Goal: Use online tool/utility: Utilize a website feature to perform a specific function

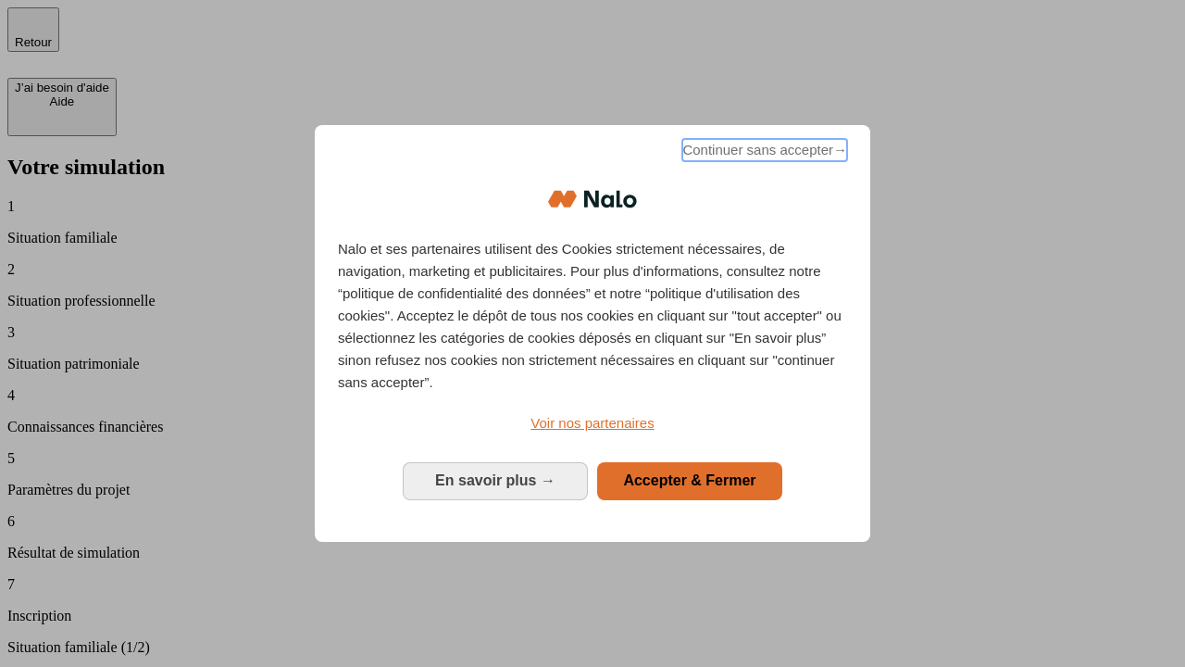
click at [763, 153] on span "Continuer sans accepter →" at bounding box center [764, 150] width 165 height 22
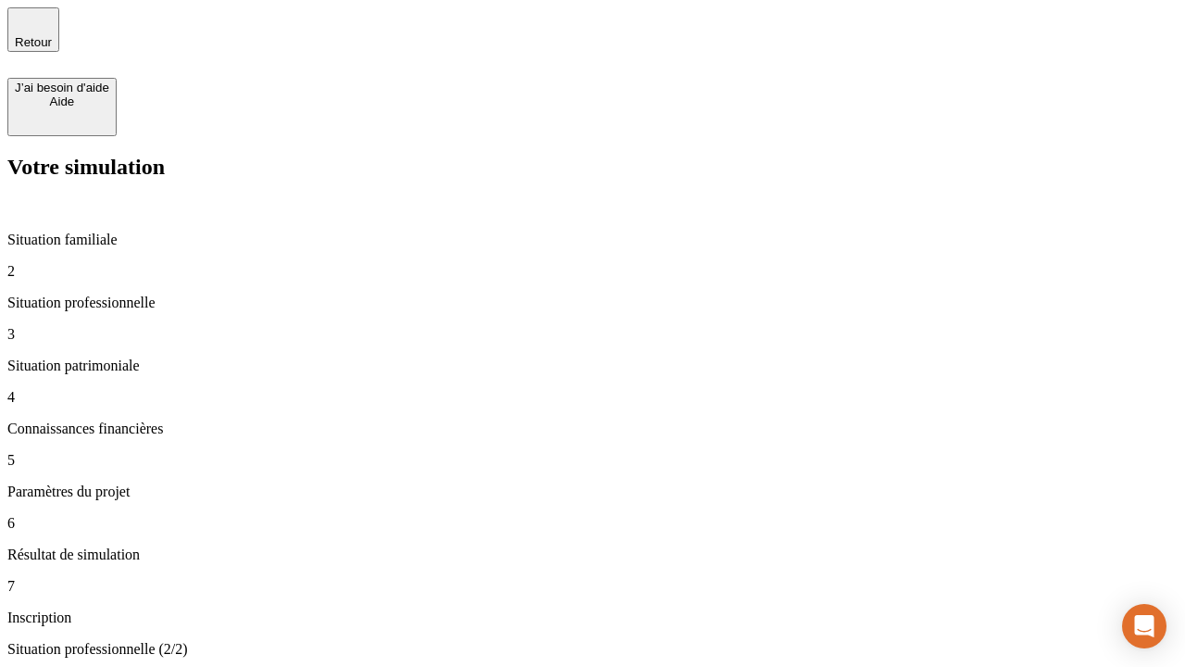
type input "30 000"
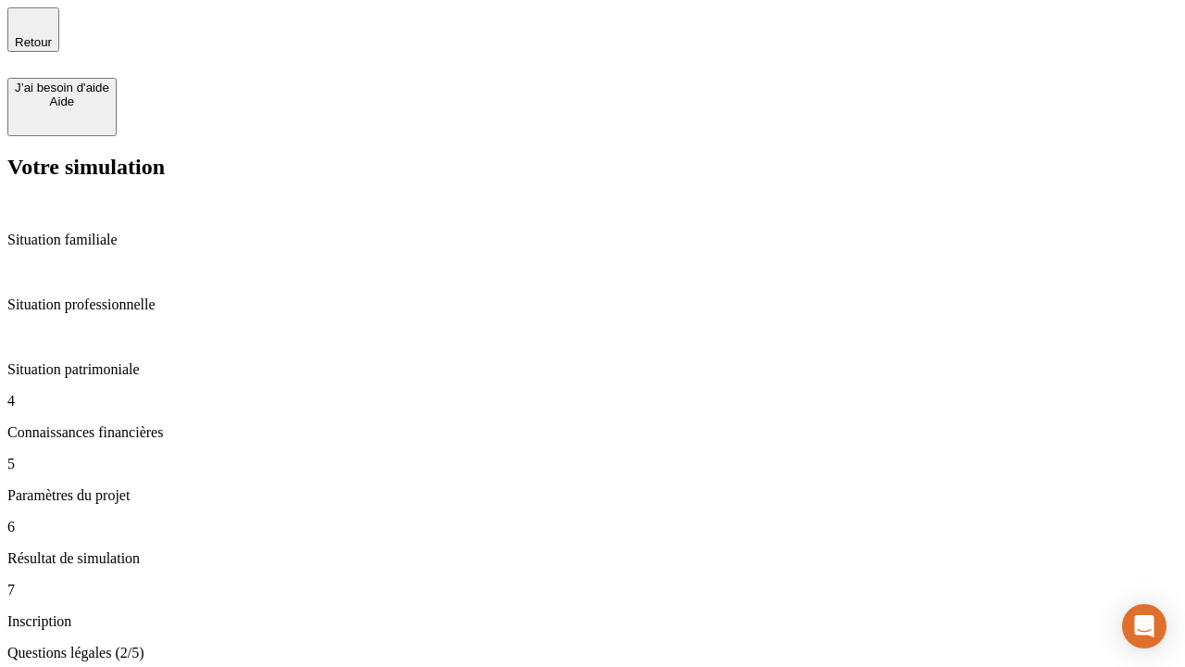
scroll to position [4, 0]
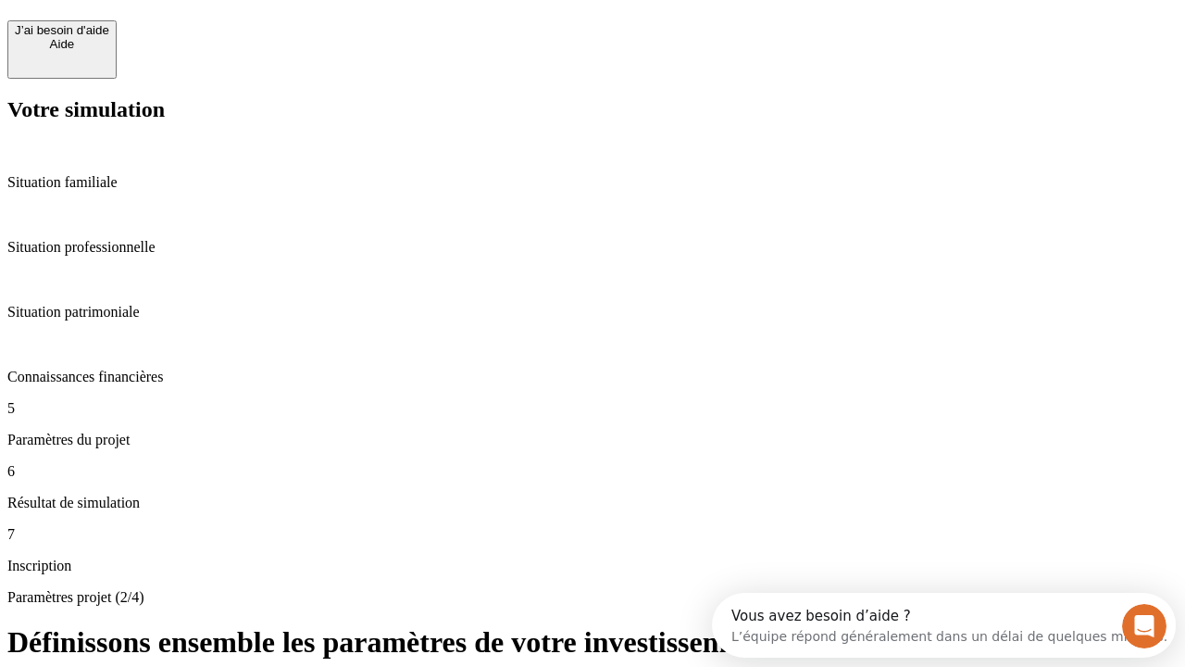
scroll to position [35, 0]
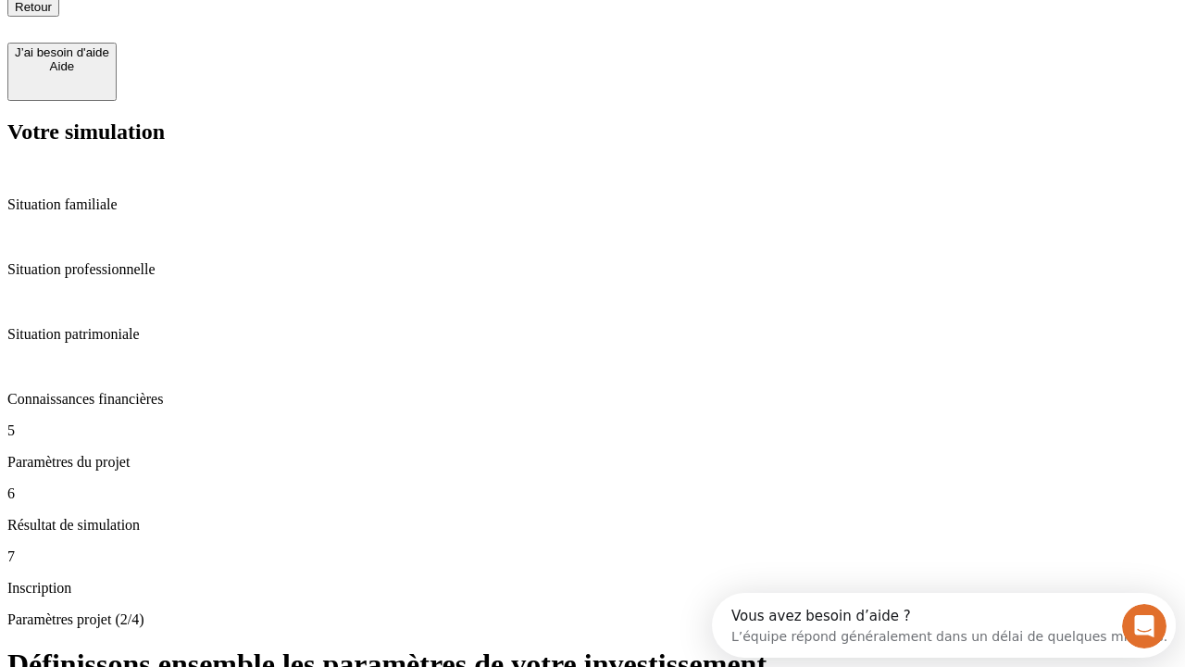
type input "25"
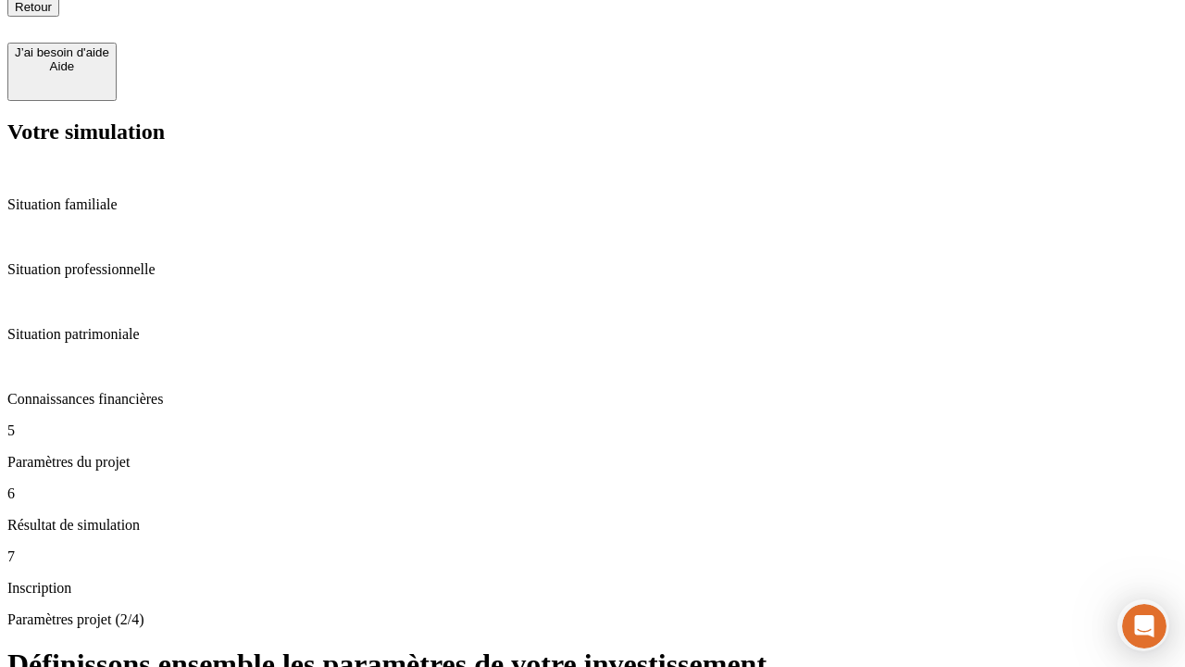
type input "5"
type input "1 000"
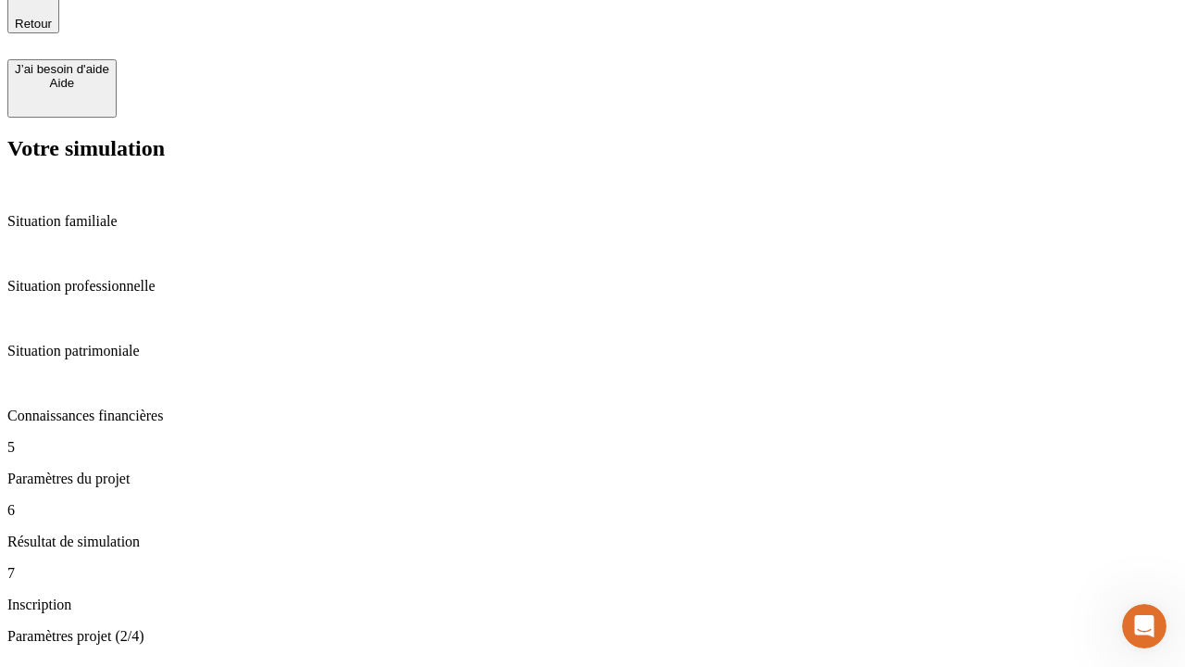
type input "640"
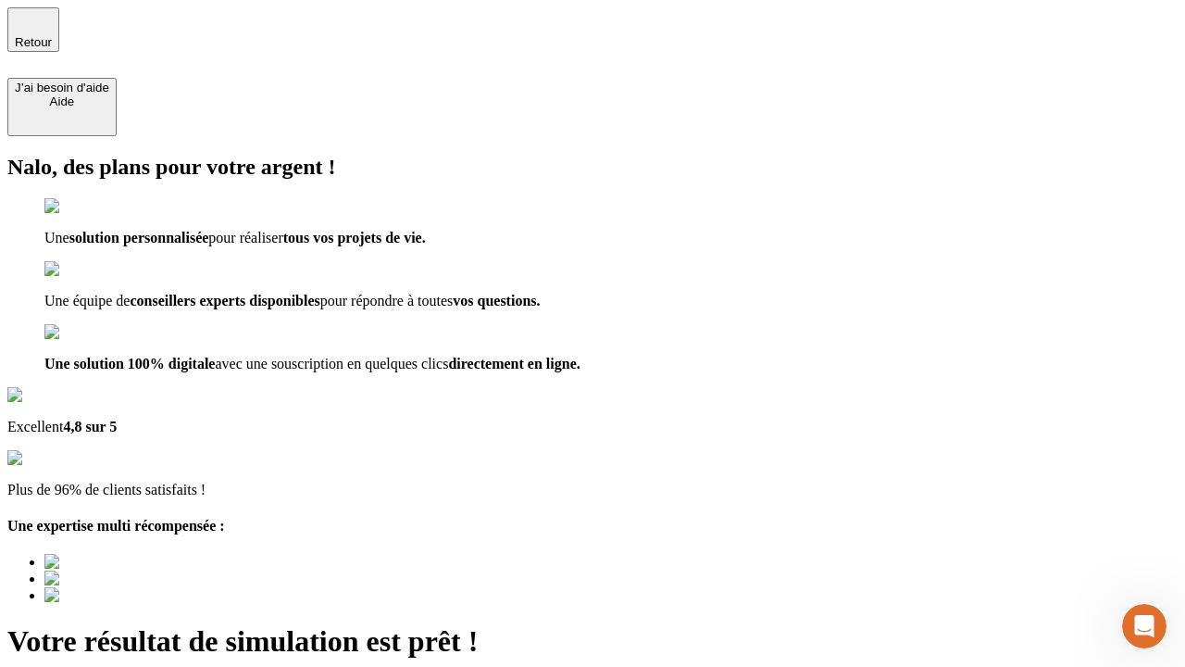
type input "[EMAIL_ADDRESS][PERSON_NAME][DOMAIN_NAME]"
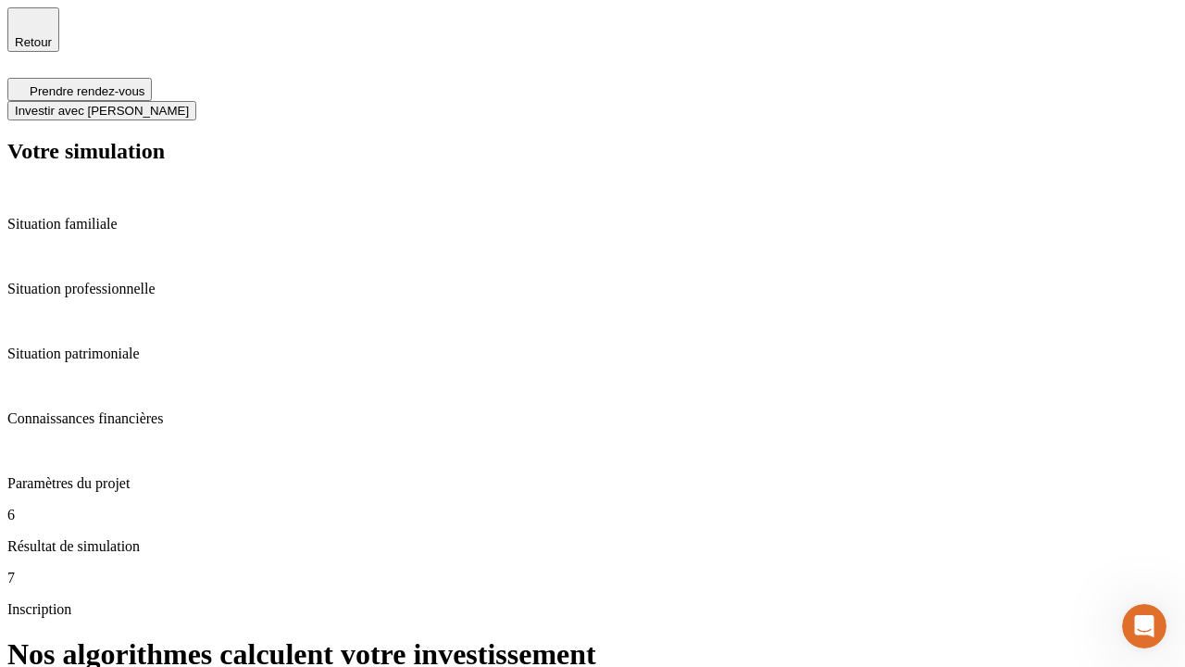
scroll to position [7, 0]
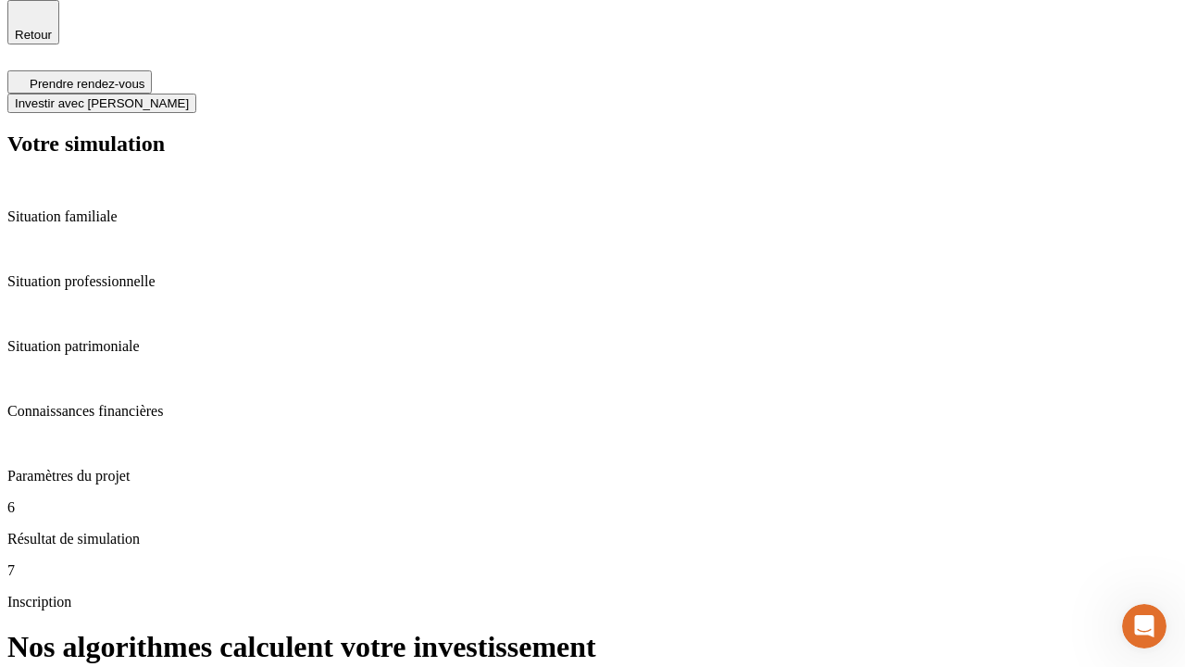
click at [189, 96] on span "Investir avec [PERSON_NAME]" at bounding box center [102, 103] width 174 height 14
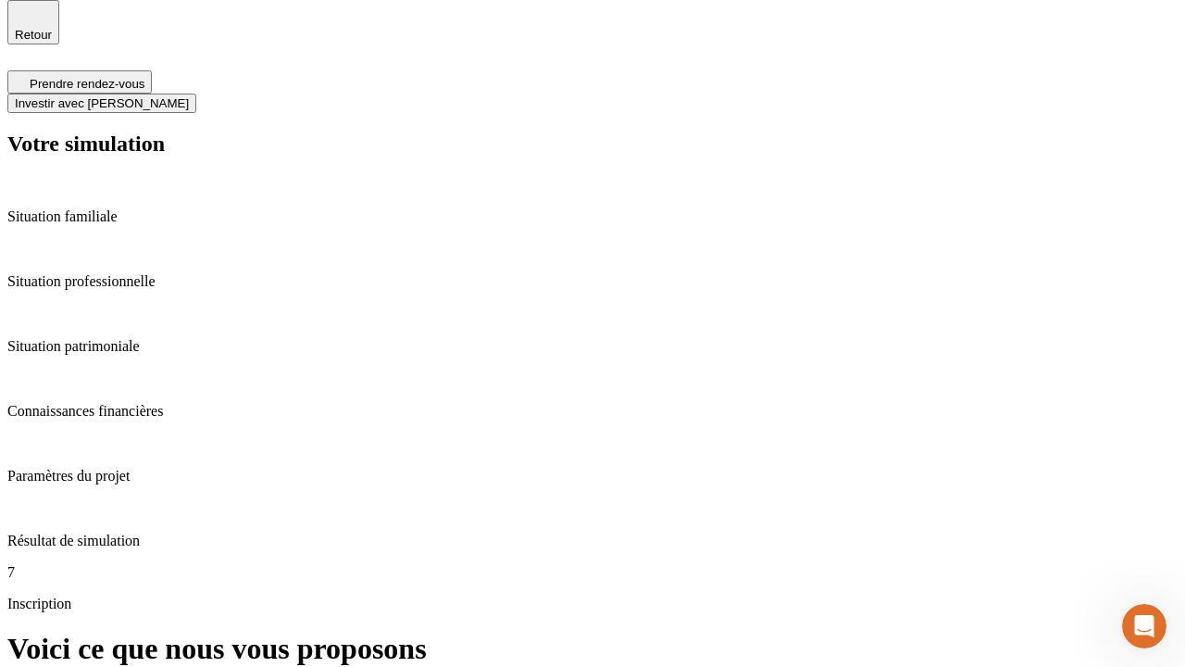
scroll to position [0, 0]
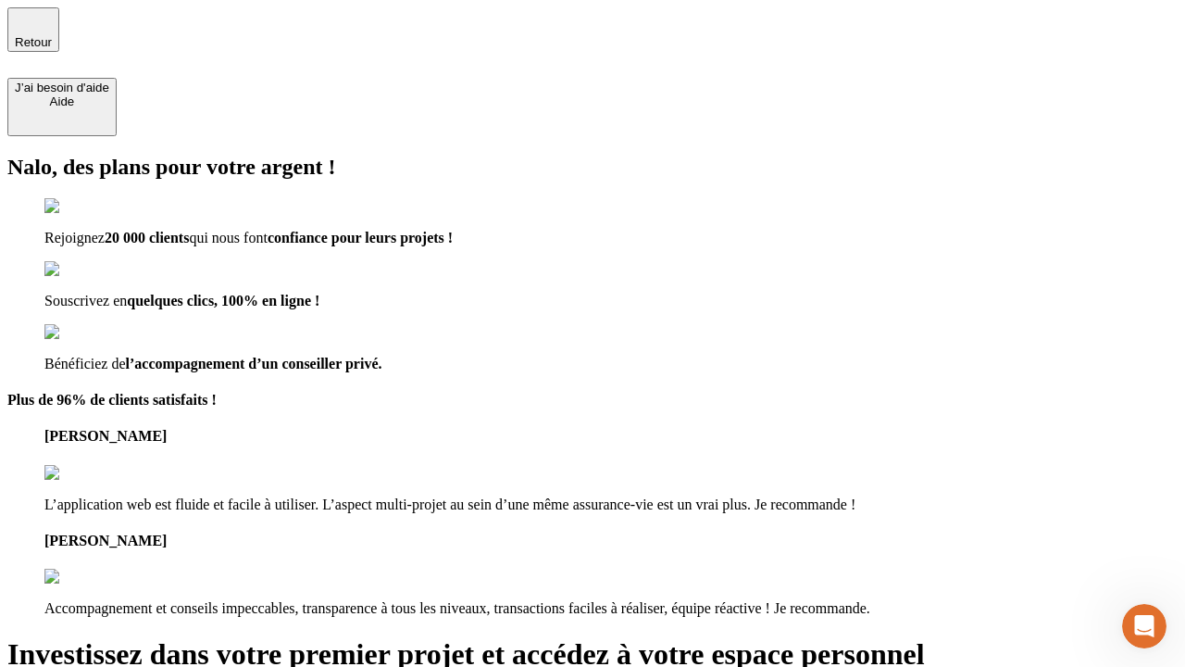
type input "[PERSON_NAME][EMAIL_ADDRESS][DOMAIN_NAME]"
